Goal: Transaction & Acquisition: Purchase product/service

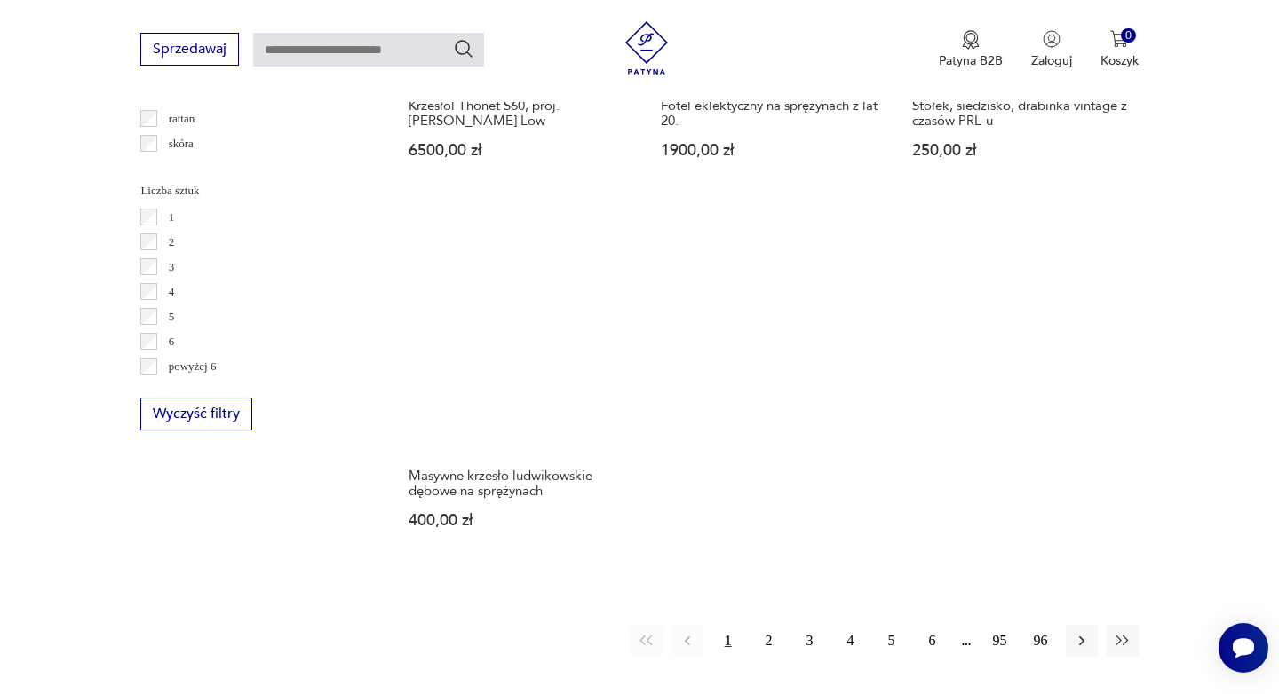
scroll to position [2543, 0]
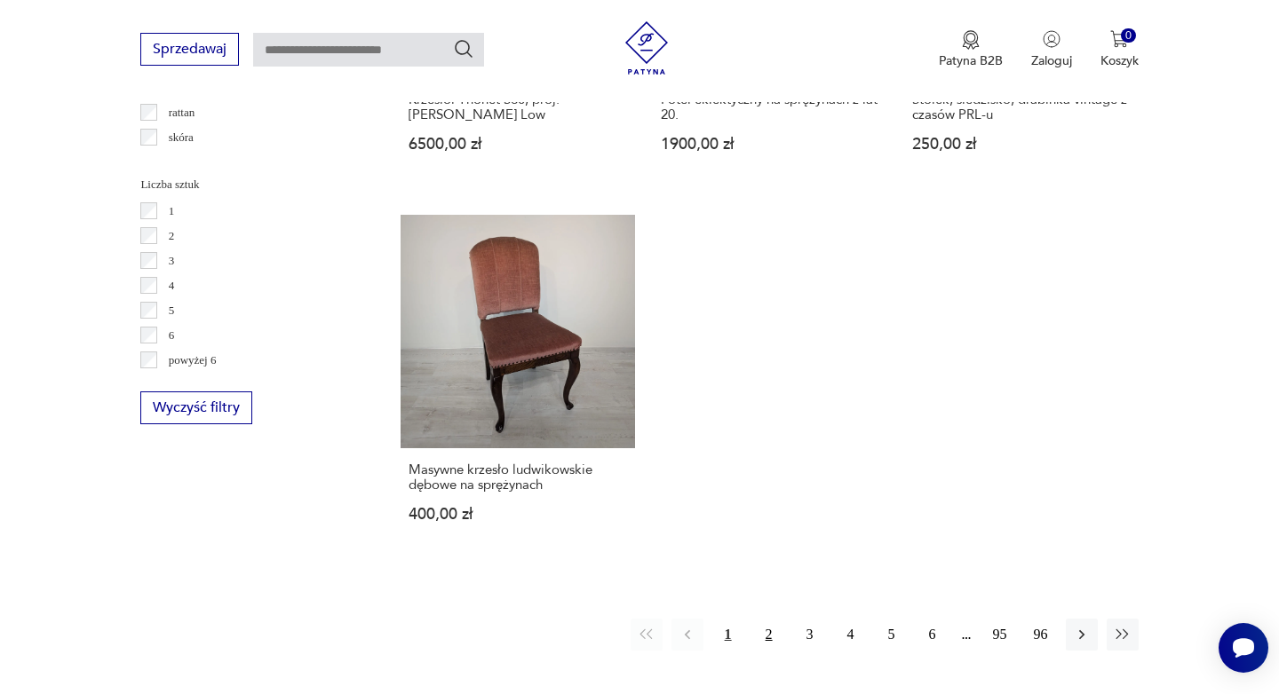
click at [774, 619] on button "2" at bounding box center [769, 635] width 32 height 32
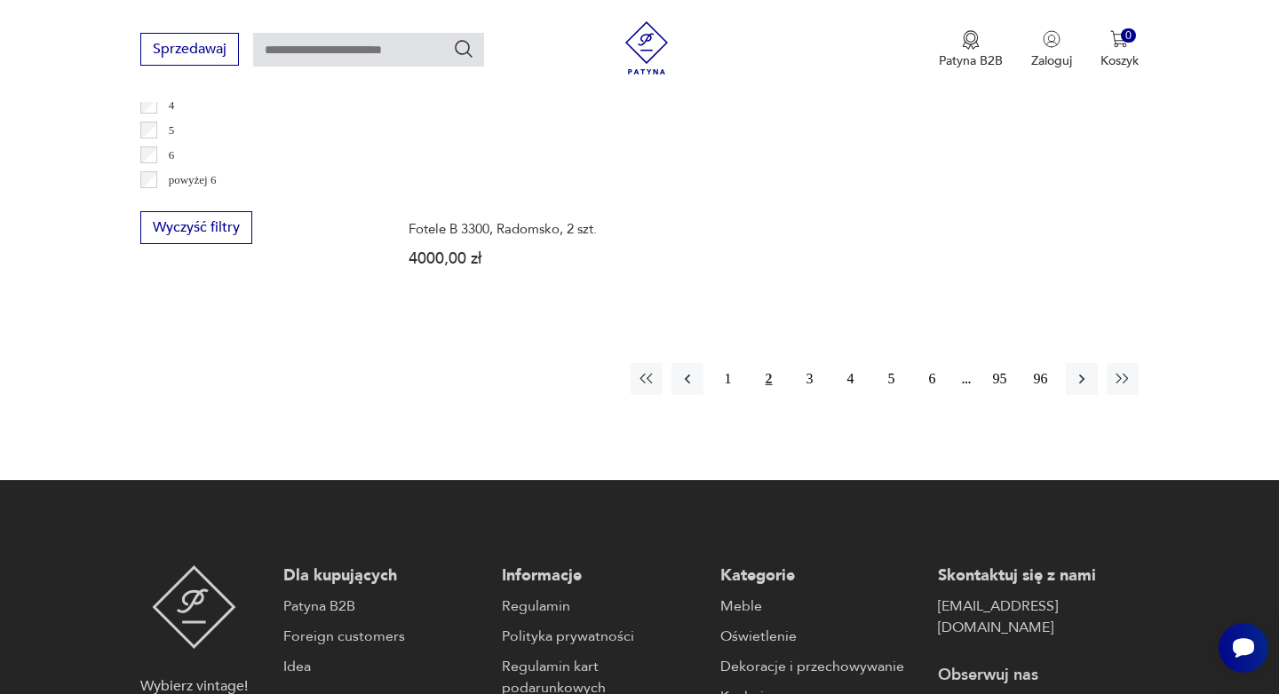
scroll to position [2758, 0]
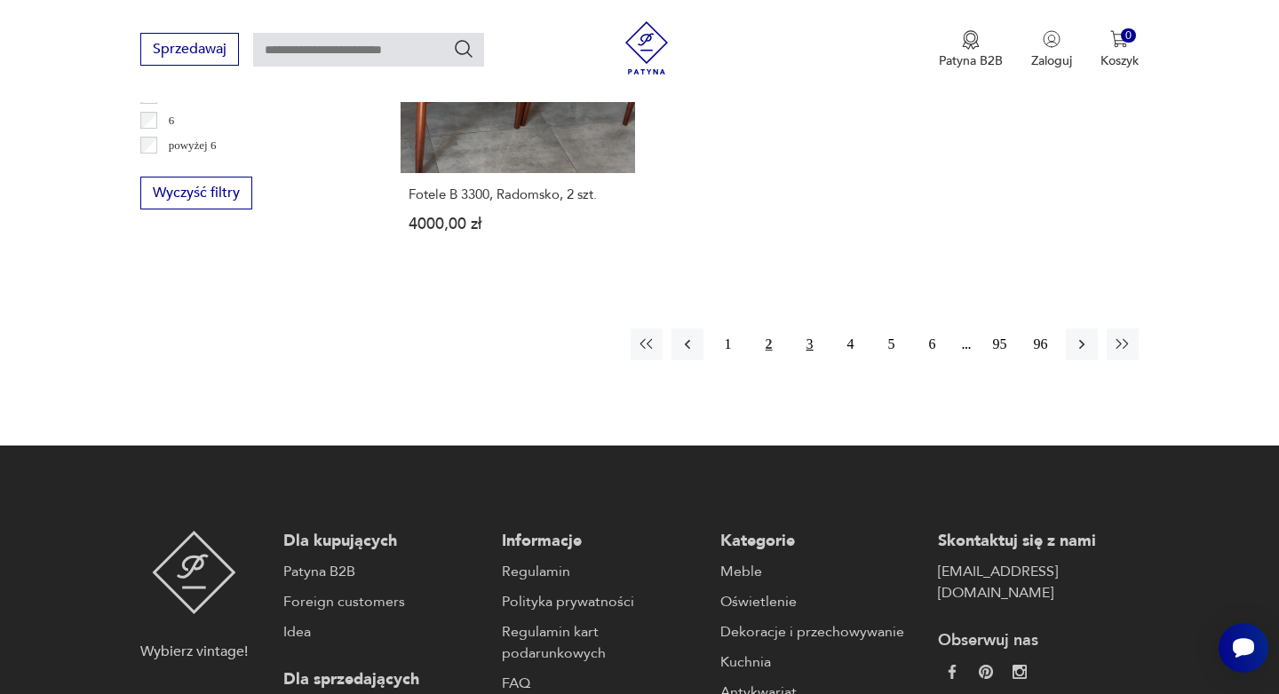
click at [817, 329] on button "3" at bounding box center [810, 345] width 32 height 32
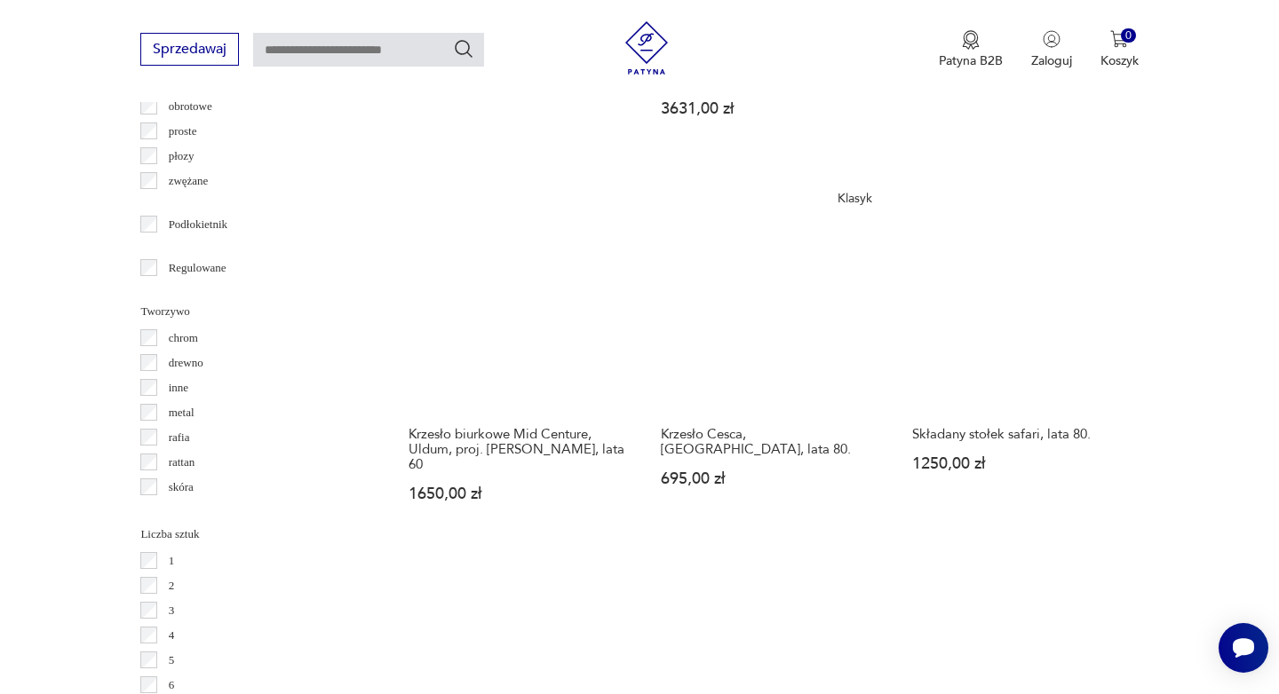
scroll to position [2185, 0]
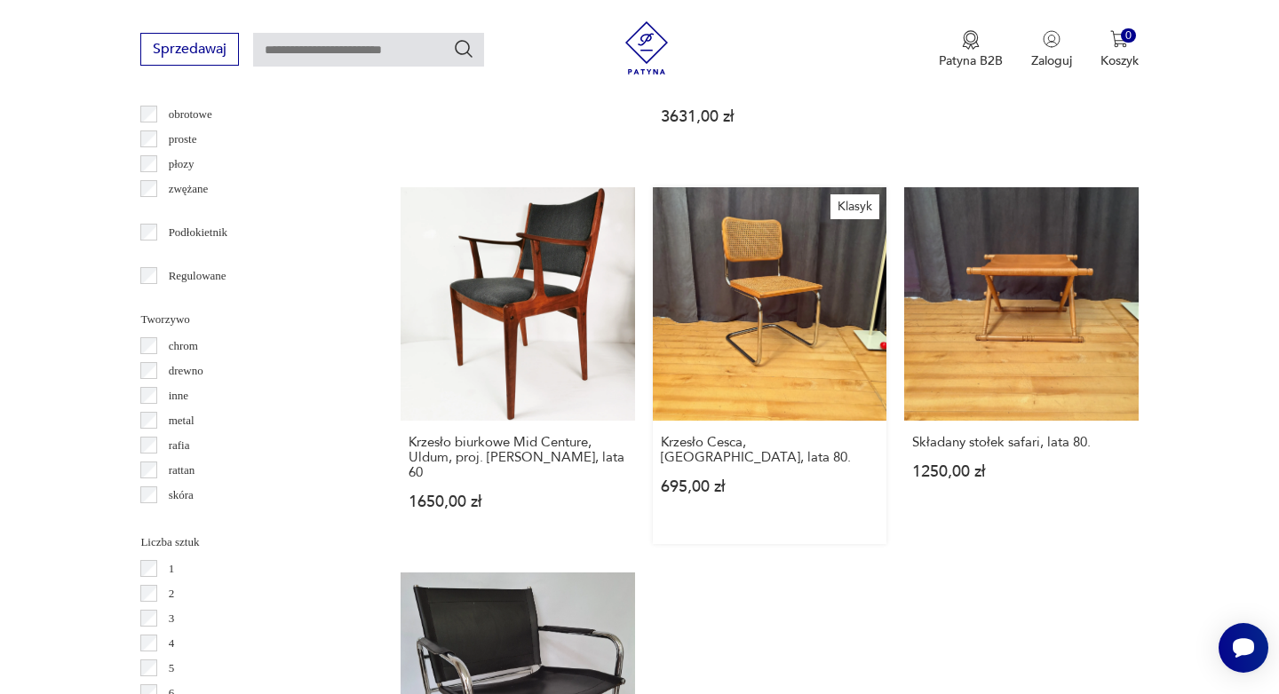
click at [795, 273] on link "Klasyk Krzesło Cesca, [GEOGRAPHIC_DATA], lata 80. 695,00 zł" at bounding box center [770, 365] width 234 height 357
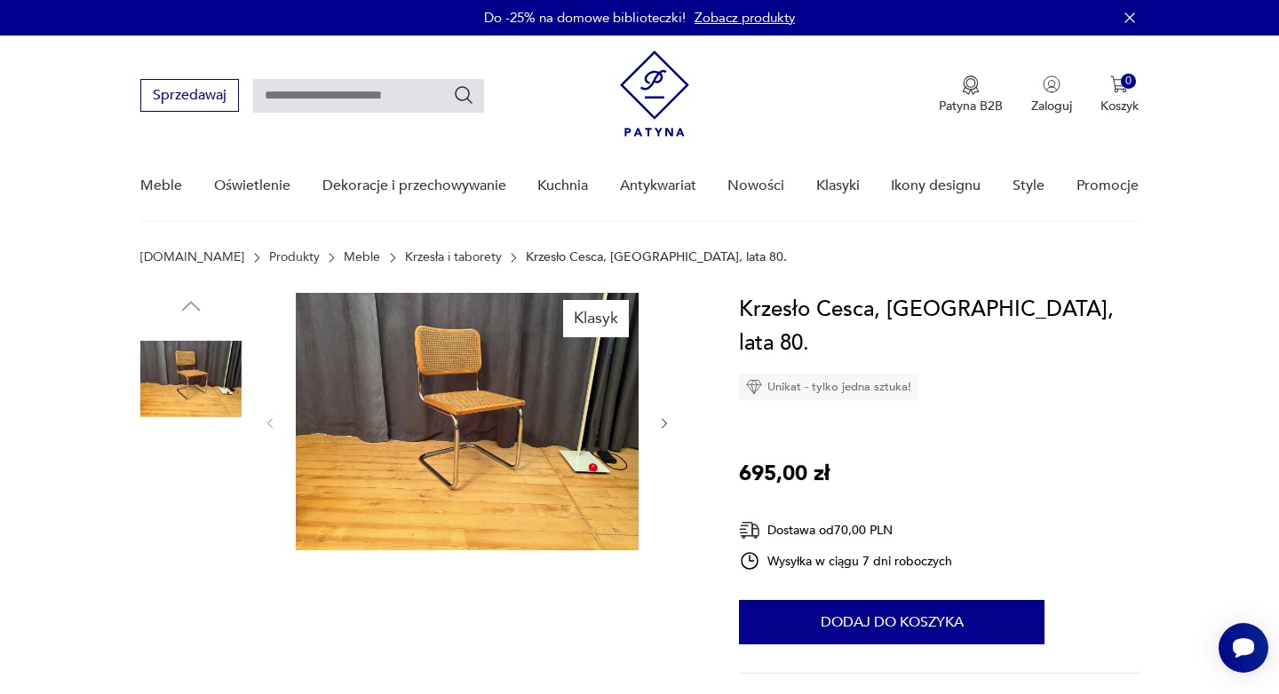
click at [462, 406] on img at bounding box center [467, 421] width 343 height 257
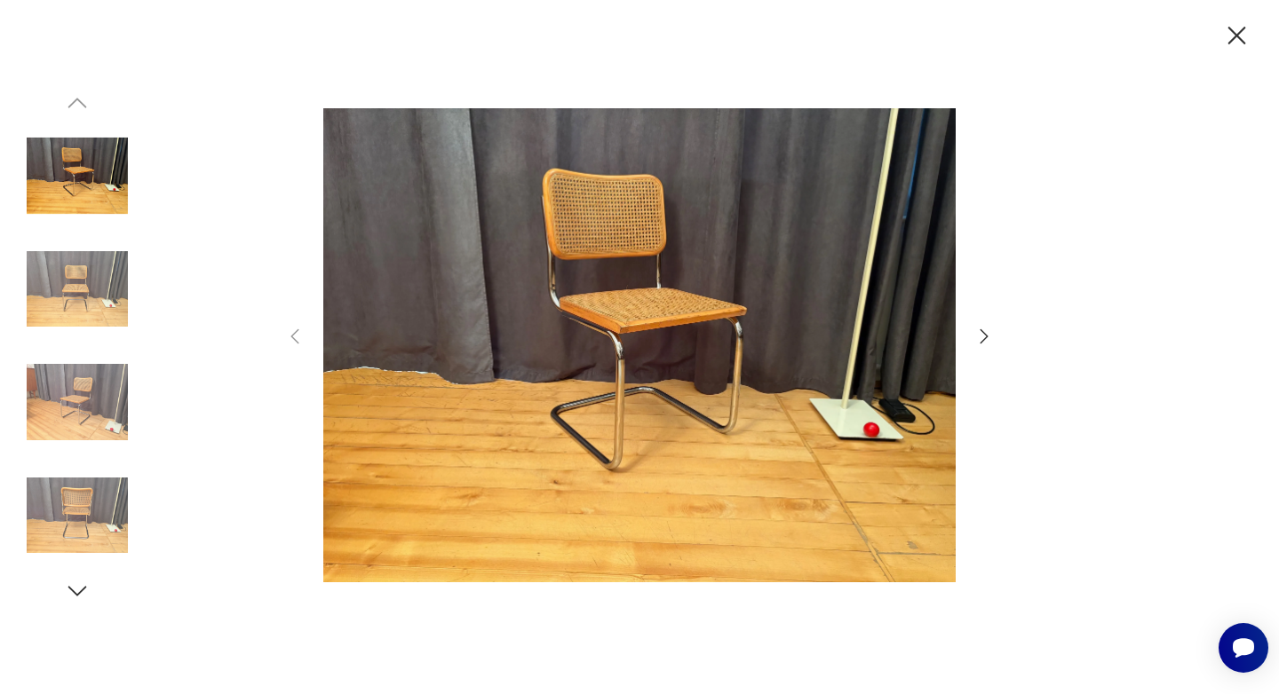
click at [943, 340] on img at bounding box center [639, 345] width 632 height 556
click at [986, 334] on icon "button" at bounding box center [983, 336] width 21 height 21
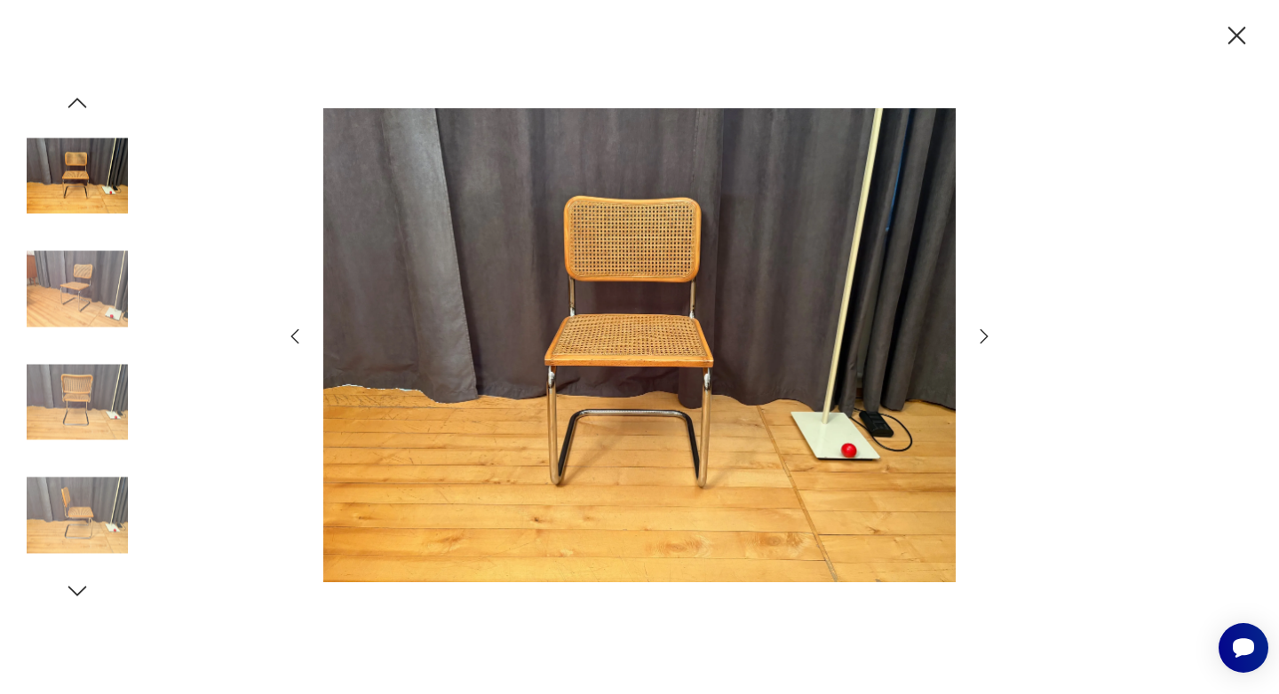
click at [986, 334] on icon "button" at bounding box center [983, 336] width 21 height 21
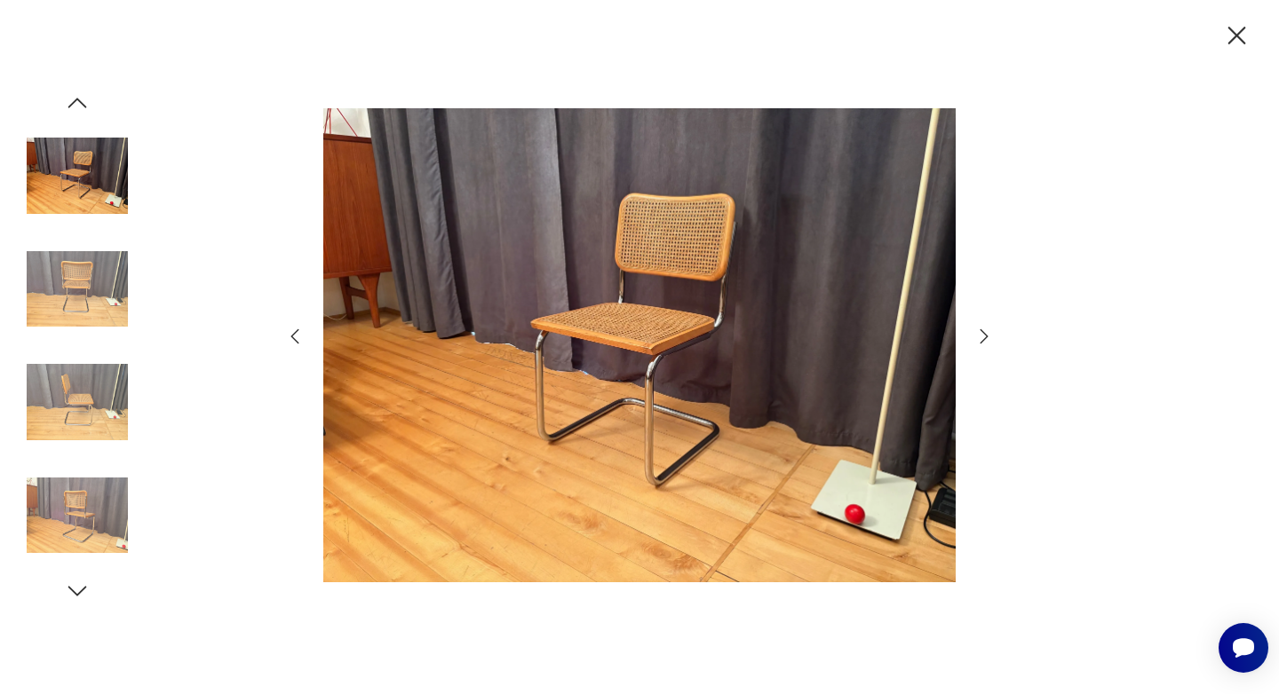
click at [986, 334] on icon "button" at bounding box center [983, 336] width 21 height 21
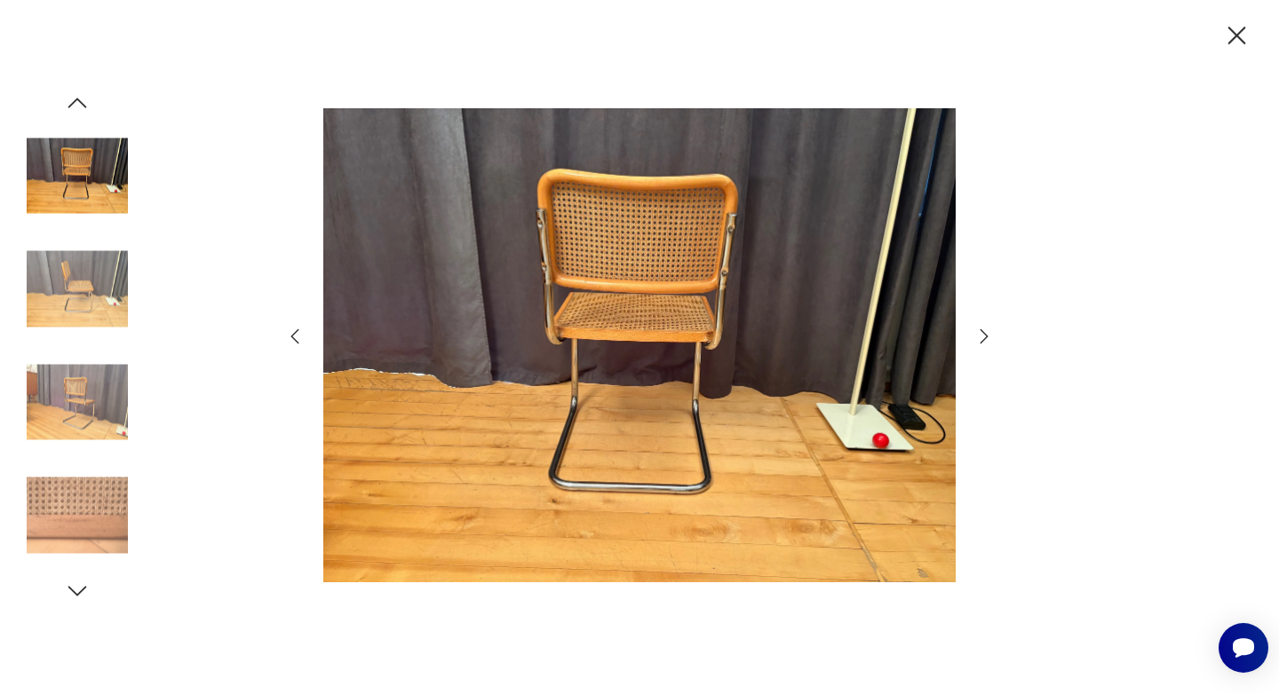
click at [986, 334] on icon "button" at bounding box center [983, 336] width 21 height 21
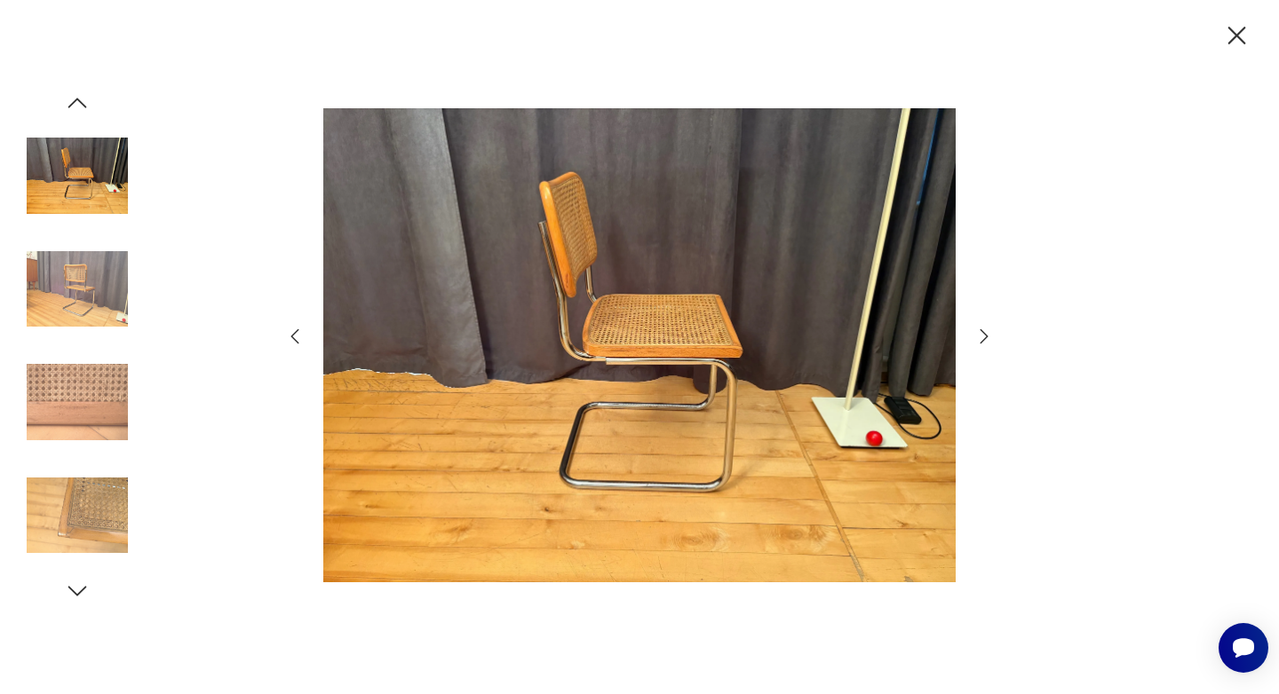
click at [986, 334] on icon "button" at bounding box center [983, 336] width 21 height 21
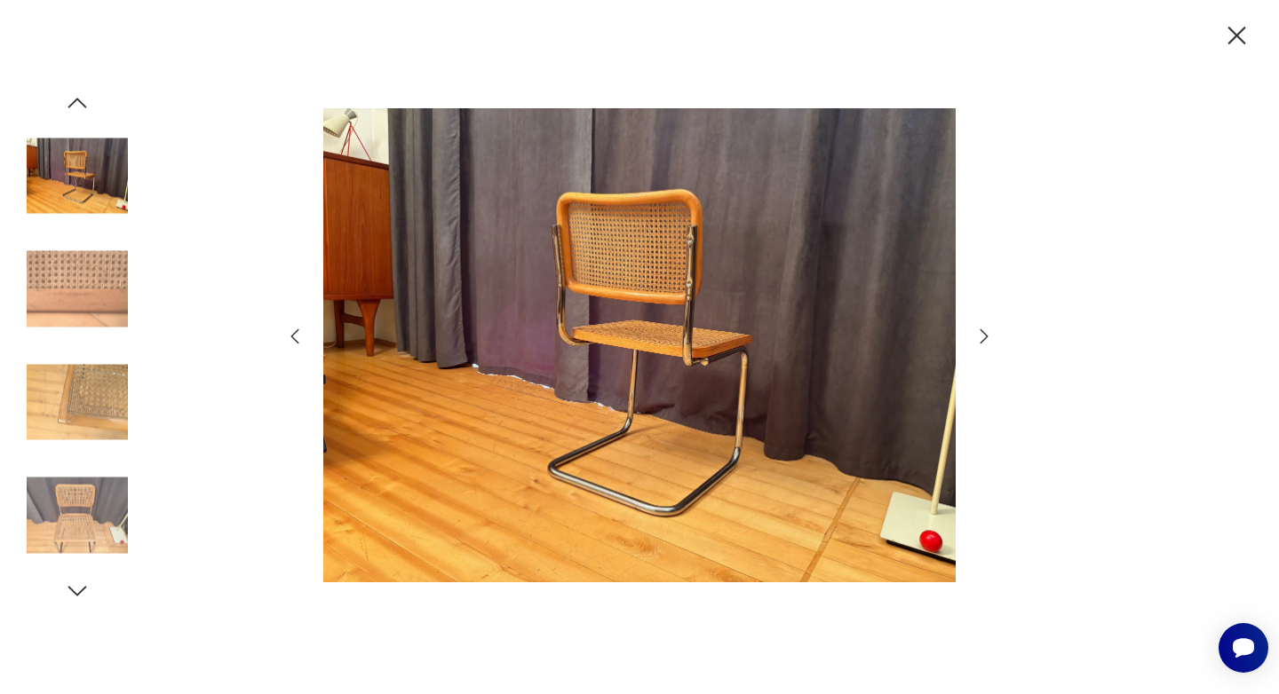
click at [986, 334] on icon "button" at bounding box center [983, 336] width 21 height 21
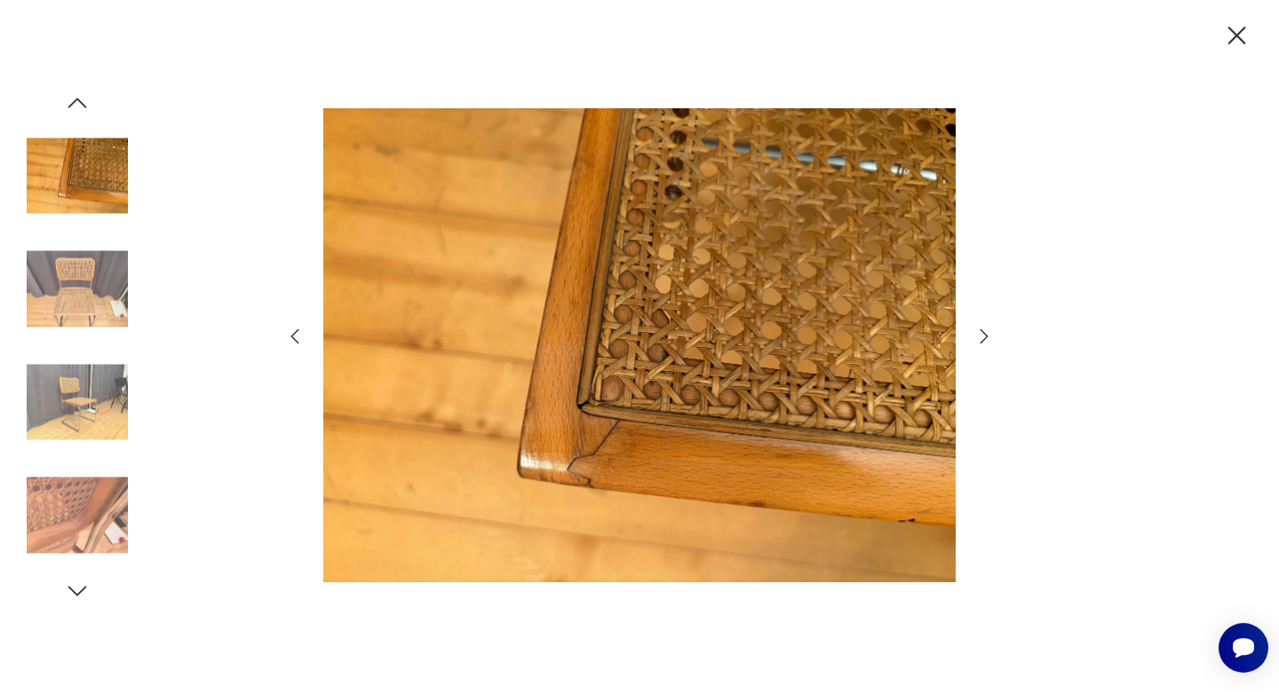
click at [986, 334] on icon "button" at bounding box center [983, 336] width 21 height 21
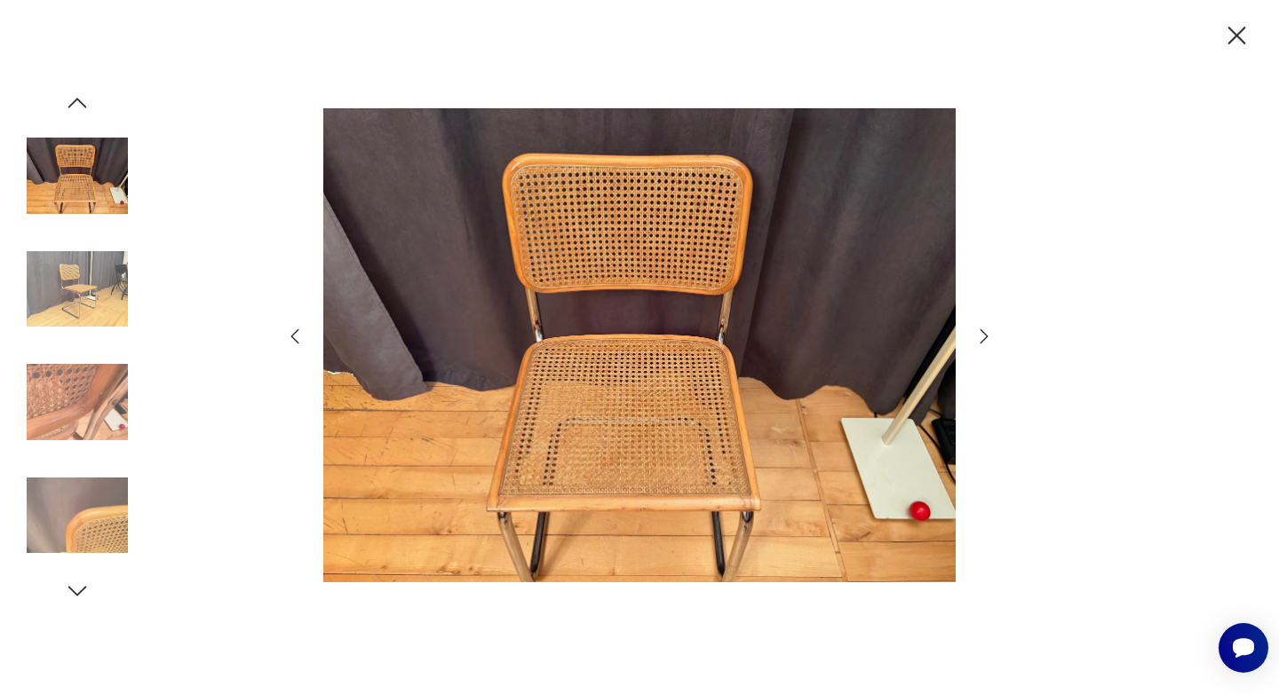
click at [986, 334] on icon "button" at bounding box center [983, 336] width 21 height 21
